Goal: Transaction & Acquisition: Purchase product/service

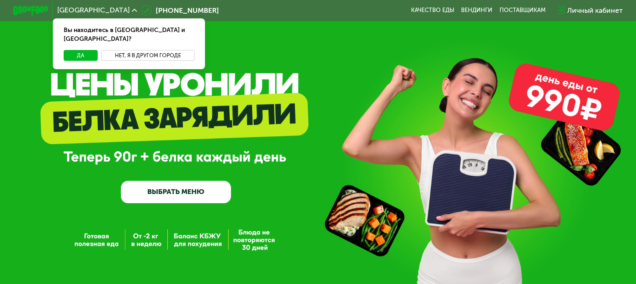
click at [128, 50] on button "Нет, я в другом городе" at bounding box center [147, 55] width 93 height 10
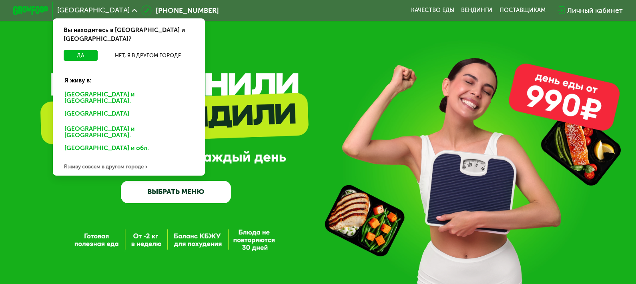
click at [108, 108] on div "[GEOGRAPHIC_DATA] и [GEOGRAPHIC_DATA]." at bounding box center [127, 115] width 138 height 14
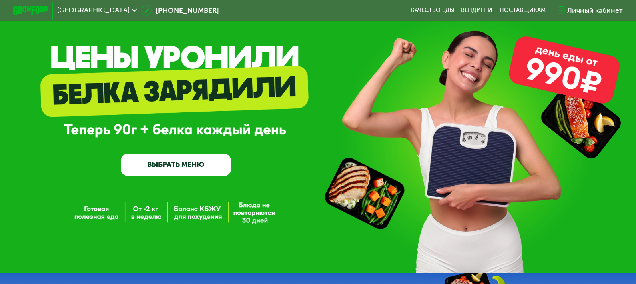
scroll to position [40, 0]
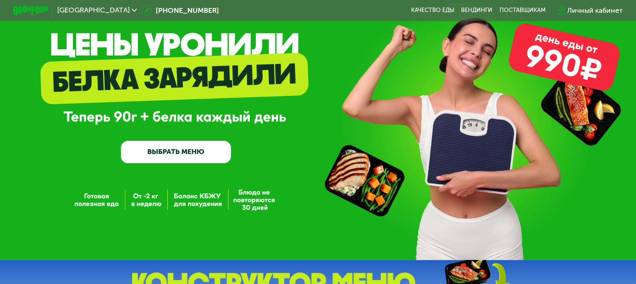
click at [195, 150] on link "ВЫБРАТЬ МЕНЮ" at bounding box center [176, 152] width 110 height 22
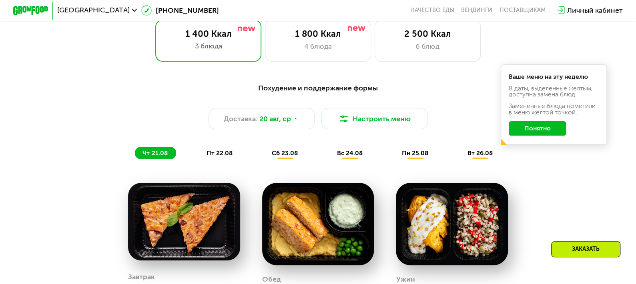
scroll to position [413, 0]
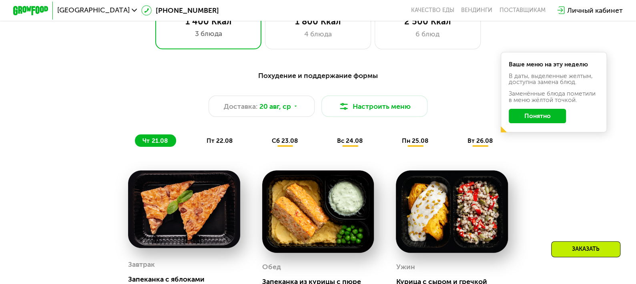
drag, startPoint x: 540, startPoint y: 118, endPoint x: 404, endPoint y: 96, distance: 137.0
click at [539, 118] on button "Понятно" at bounding box center [537, 116] width 57 height 14
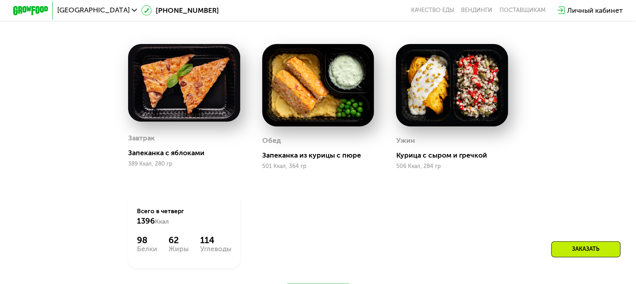
scroll to position [533, 0]
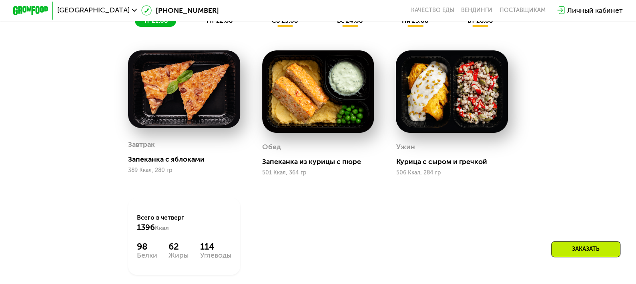
click at [181, 112] on img at bounding box center [184, 89] width 112 height 78
click at [306, 116] on img at bounding box center [318, 91] width 112 height 82
click at [302, 101] on img at bounding box center [318, 91] width 112 height 82
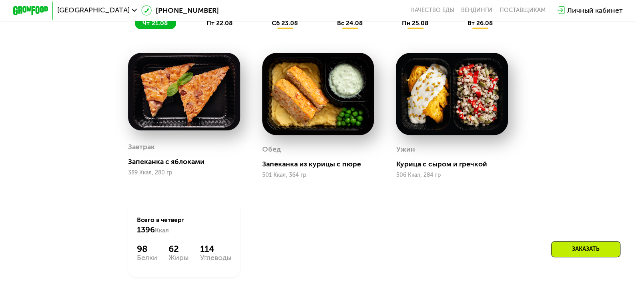
scroll to position [453, 0]
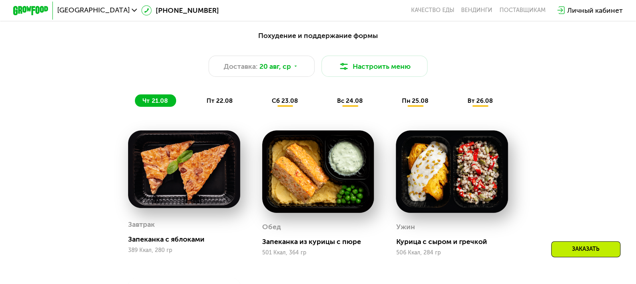
click at [264, 100] on div "пт 22.08" at bounding box center [285, 100] width 43 height 12
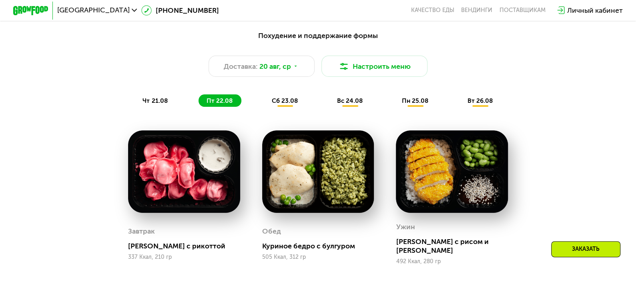
click at [280, 104] on span "сб 23.08" at bounding box center [285, 101] width 26 height 8
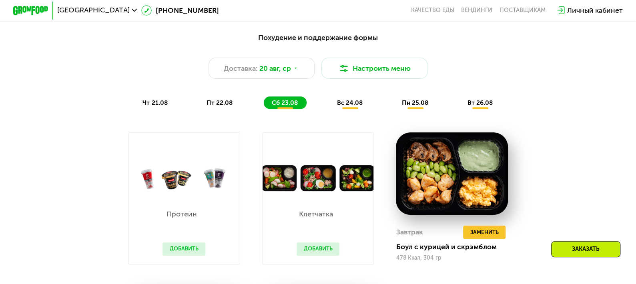
scroll to position [533, 0]
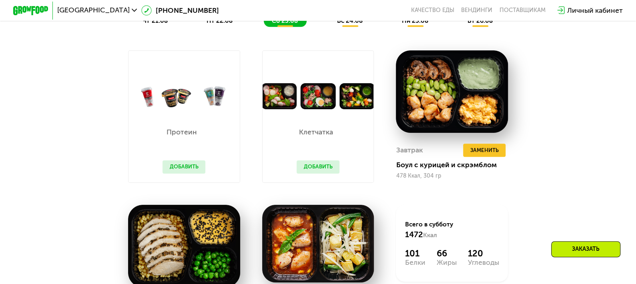
click at [181, 167] on button "Добавить" at bounding box center [184, 167] width 43 height 13
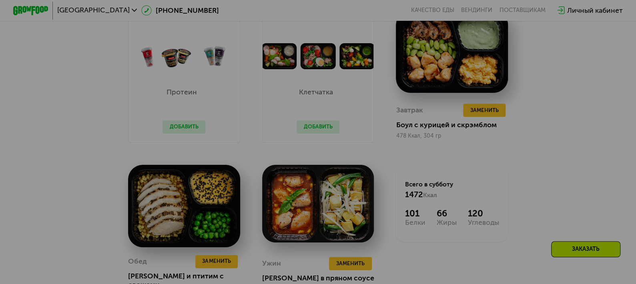
scroll to position [453, 0]
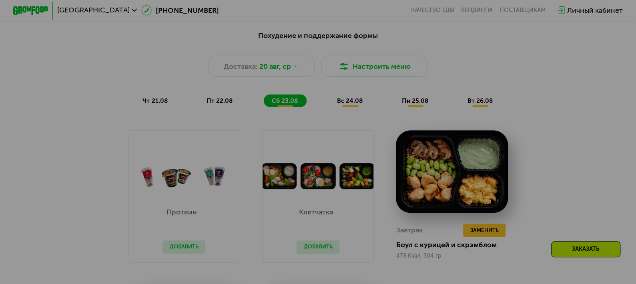
click at [171, 181] on div at bounding box center [318, 142] width 636 height 284
drag, startPoint x: 530, startPoint y: 182, endPoint x: 492, endPoint y: 143, distance: 54.9
click at [530, 182] on div at bounding box center [318, 142] width 636 height 284
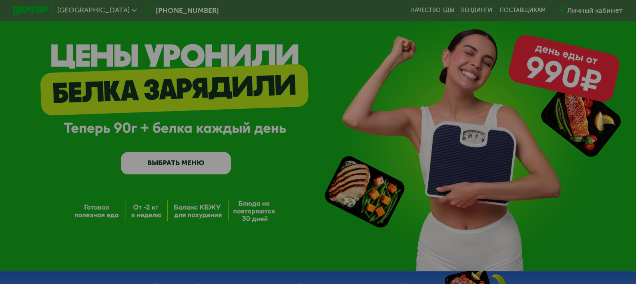
scroll to position [0, 0]
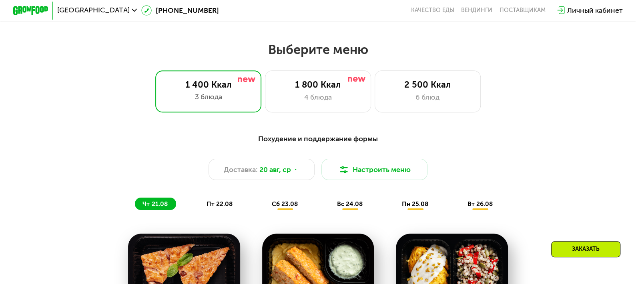
scroll to position [320, 0]
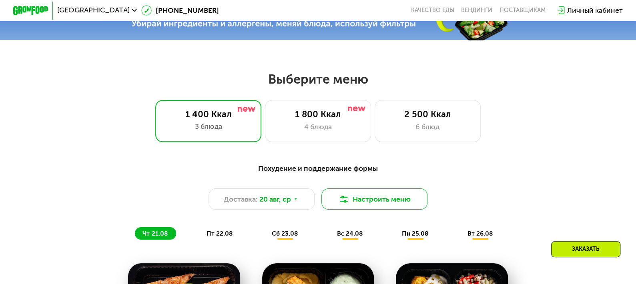
click at [337, 197] on button "Настроить меню" at bounding box center [374, 199] width 106 height 21
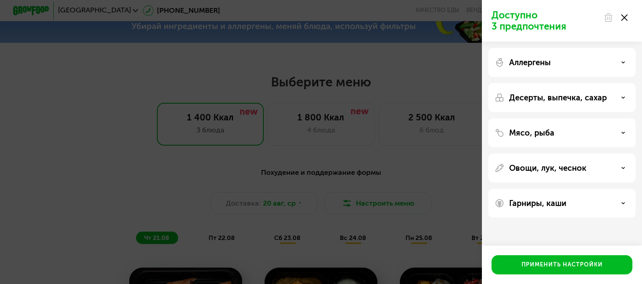
click at [338, 197] on div "Доступно 3 предпочтения Аллергены Десерты, выпечка, сахар Мясо, рыба Овощи, лук…" at bounding box center [321, 142] width 642 height 284
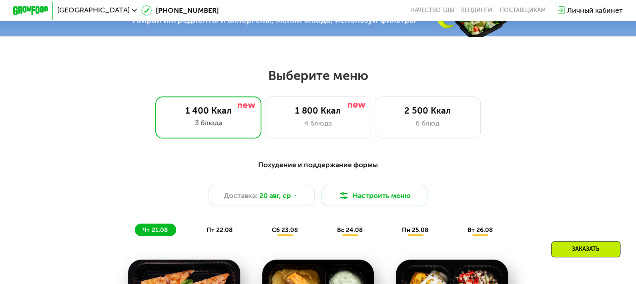
scroll to position [480, 0]
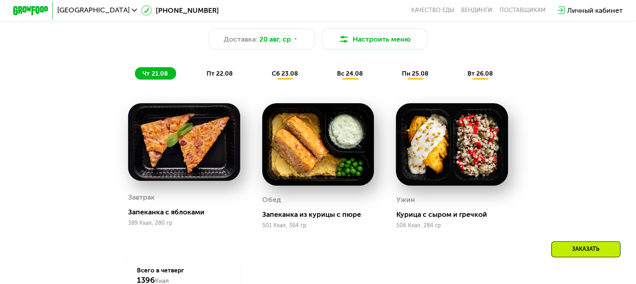
click at [414, 77] on span "пн 25.08" at bounding box center [415, 74] width 26 height 8
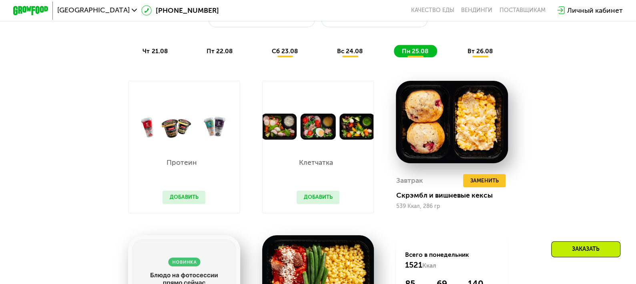
scroll to position [520, 0]
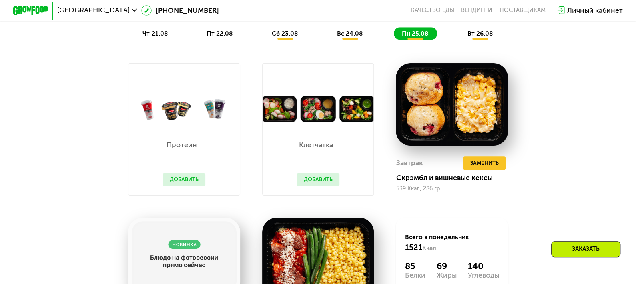
click at [327, 187] on button "Добавить" at bounding box center [318, 179] width 43 height 13
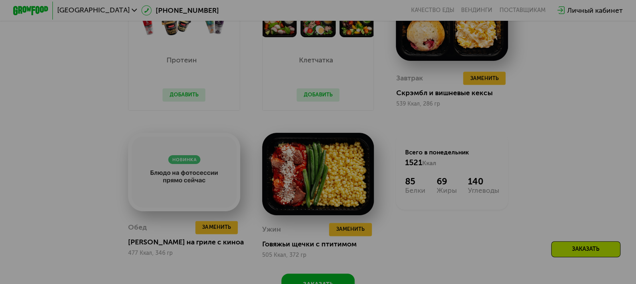
scroll to position [560, 0]
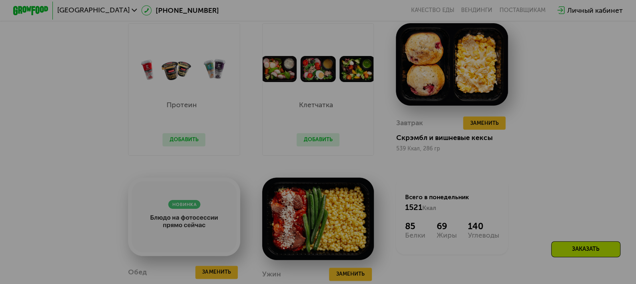
click at [181, 202] on div at bounding box center [318, 142] width 636 height 284
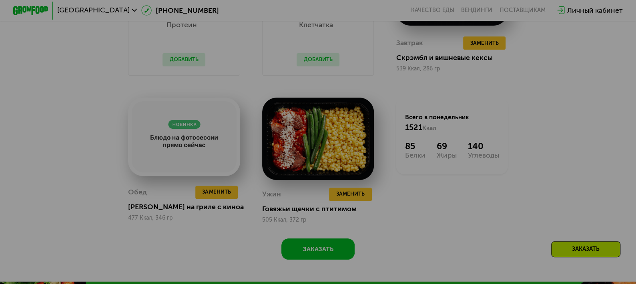
scroll to position [480, 0]
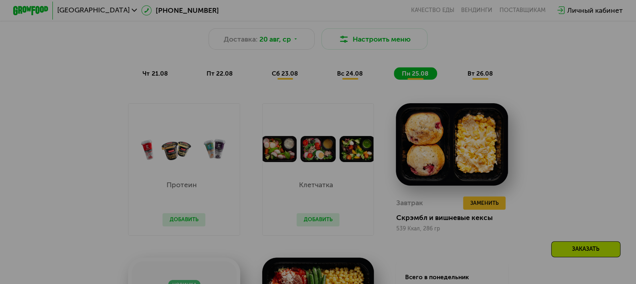
click at [273, 74] on div at bounding box center [318, 142] width 636 height 284
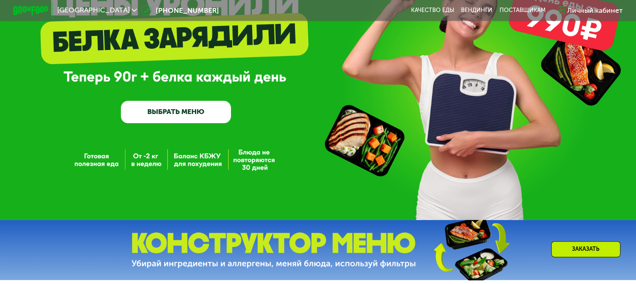
click at [190, 112] on link "ВЫБРАТЬ МЕНЮ" at bounding box center [176, 112] width 110 height 22
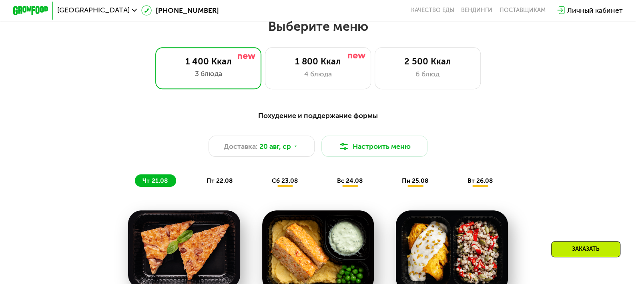
scroll to position [373, 0]
click at [297, 75] on div "4 блюда" at bounding box center [318, 74] width 88 height 10
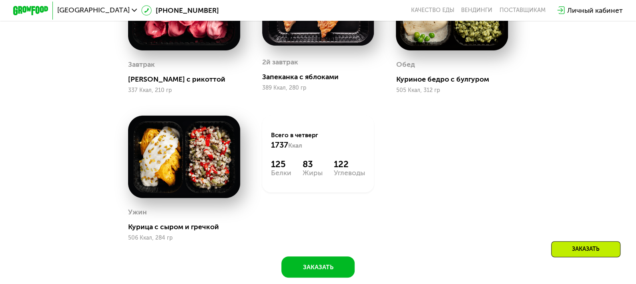
scroll to position [693, 0]
